Goal: Task Accomplishment & Management: Manage account settings

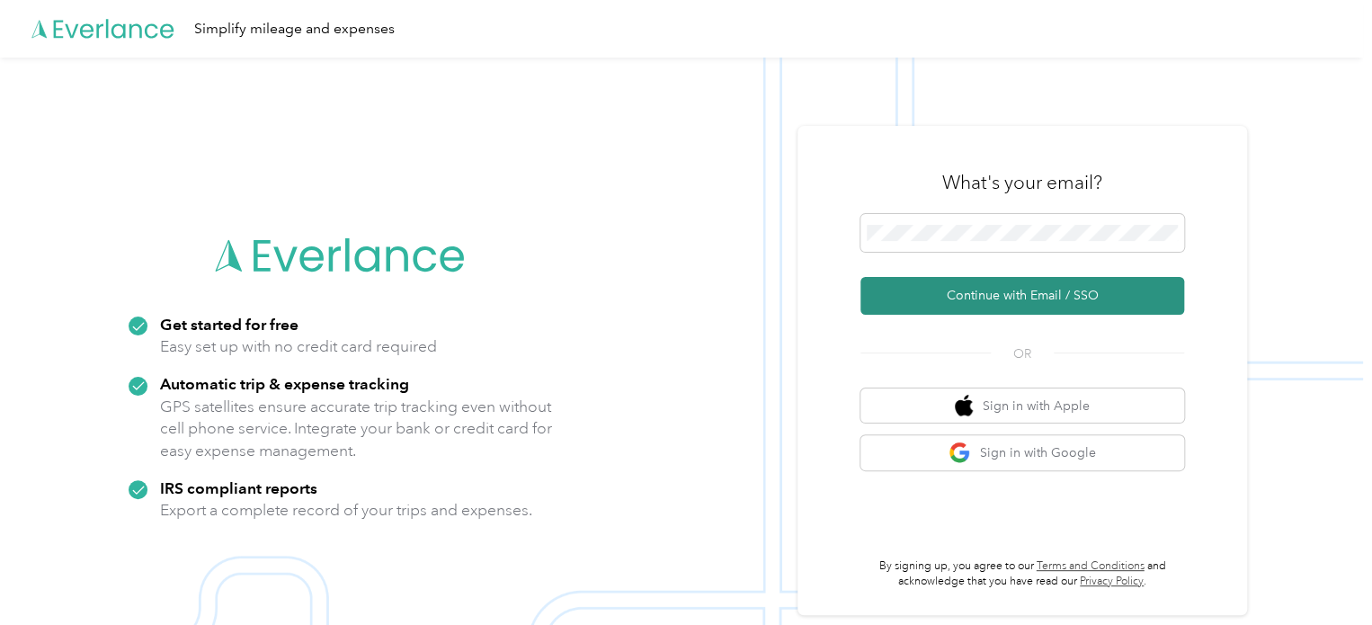
click at [1044, 298] on button "Continue with Email / SSO" at bounding box center [1022, 296] width 324 height 38
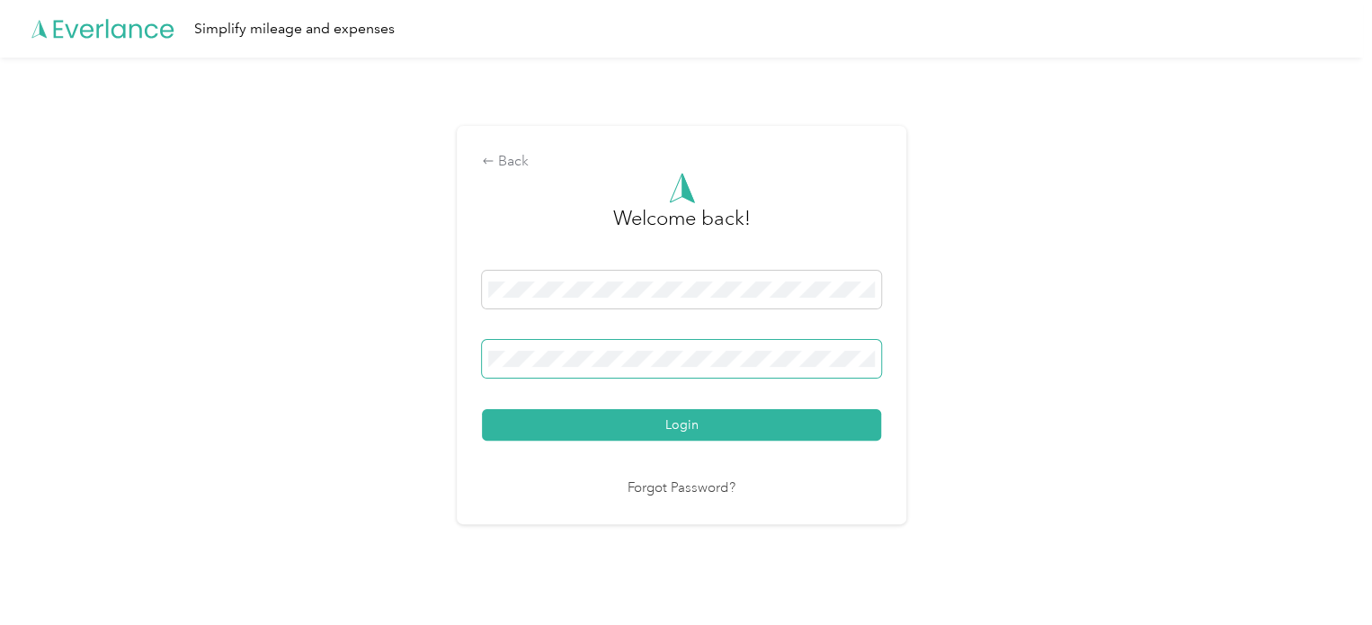
click at [482, 409] on button "Login" at bounding box center [681, 424] width 399 height 31
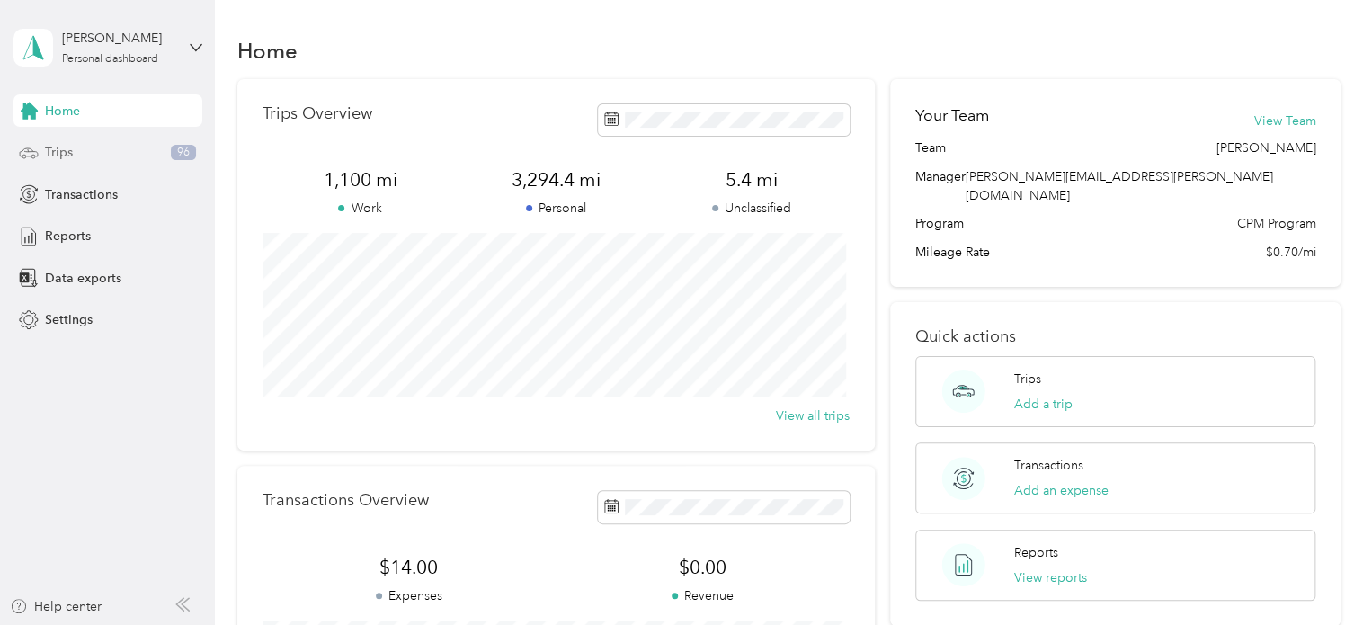
click at [79, 148] on div "Trips 96" at bounding box center [107, 153] width 189 height 32
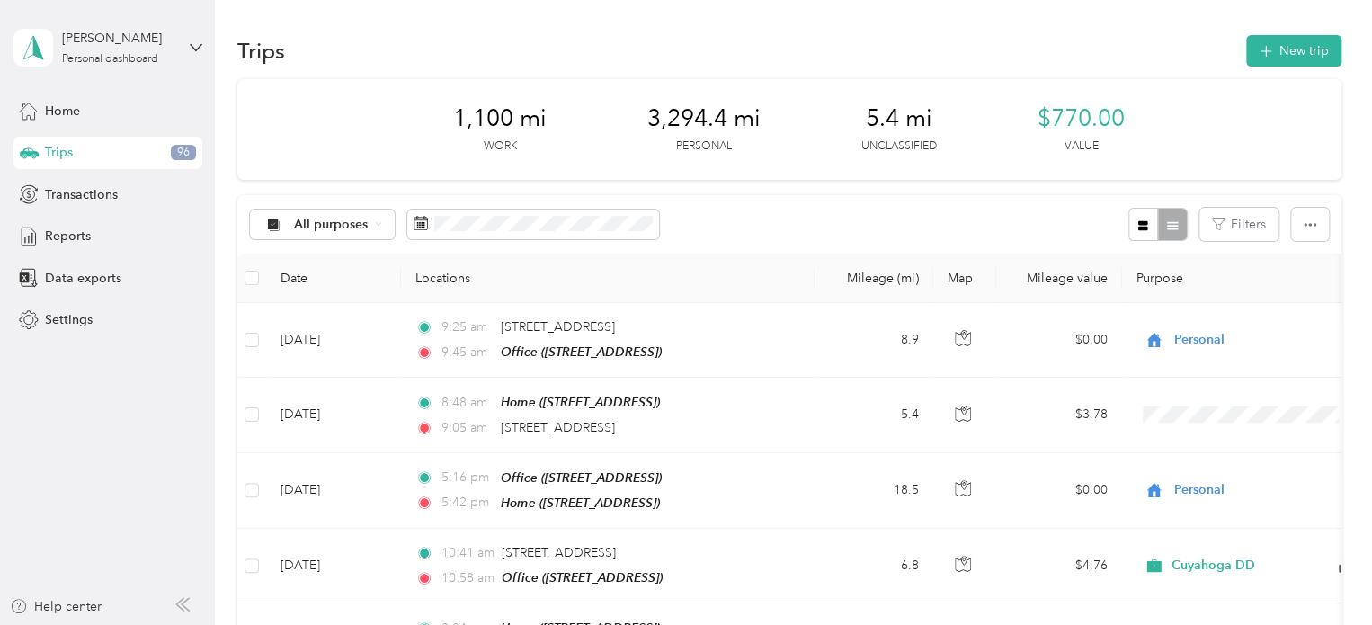
click at [182, 41] on div "[PERSON_NAME] Personal dashboard" at bounding box center [107, 47] width 189 height 63
click at [101, 147] on div "Log out" at bounding box center [304, 147] width 557 height 31
